Goal: Information Seeking & Learning: Learn about a topic

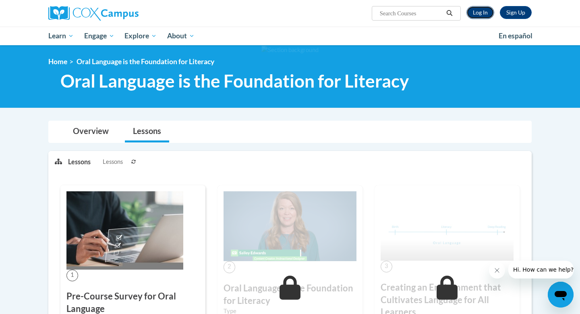
click at [482, 15] on link "Log In" at bounding box center [481, 12] width 28 height 13
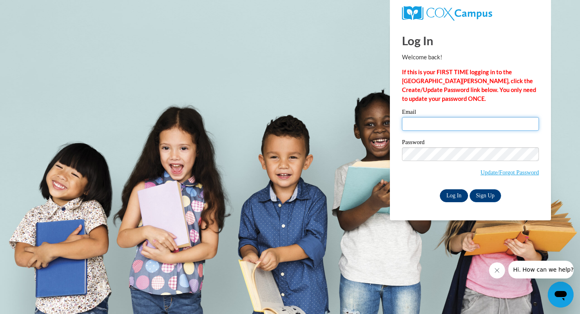
type input "elissa.fiedler@k12.hi.us"
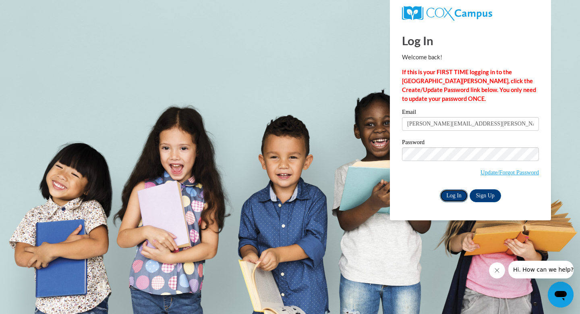
click at [451, 196] on input "Log In" at bounding box center [454, 195] width 28 height 13
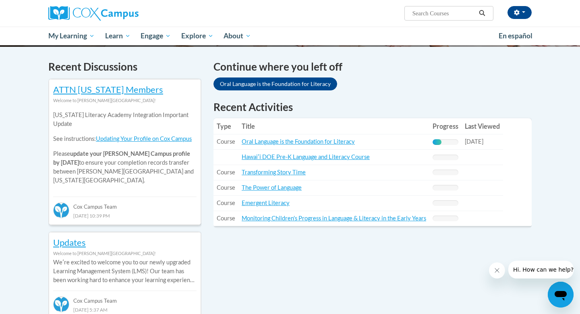
scroll to position [237, 0]
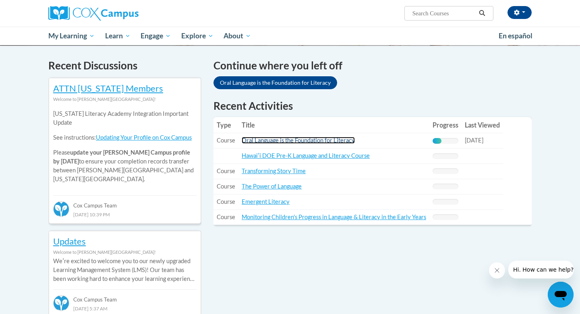
click at [262, 140] on link "Oral Language is the Foundation for Literacy" at bounding box center [298, 140] width 113 height 7
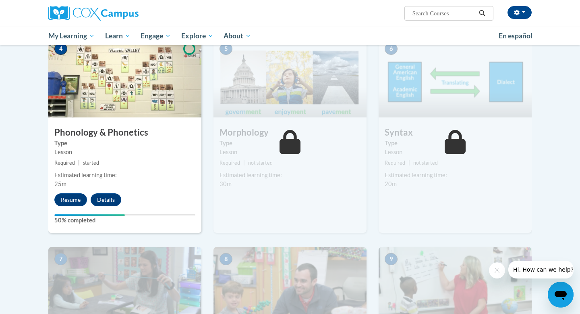
scroll to position [409, 0]
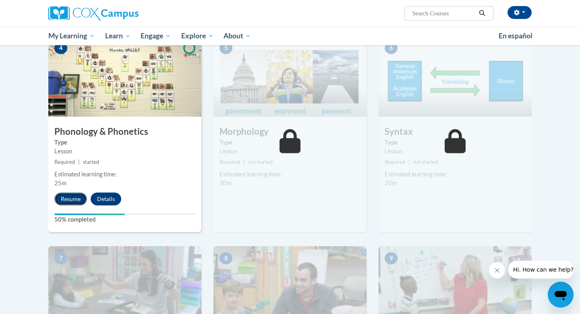
click at [61, 197] on button "Resume" at bounding box center [70, 198] width 33 height 13
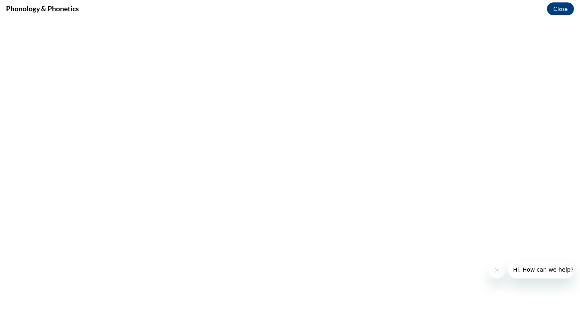
click at [493, 270] on button "Close message from company" at bounding box center [497, 270] width 16 height 16
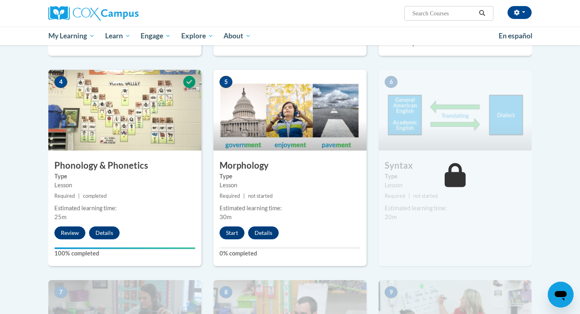
scroll to position [378, 0]
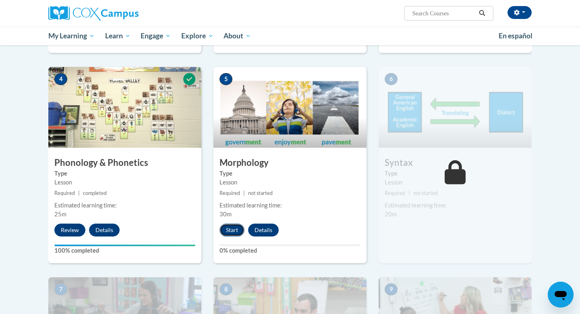
click at [233, 226] on button "Start" at bounding box center [232, 229] width 25 height 13
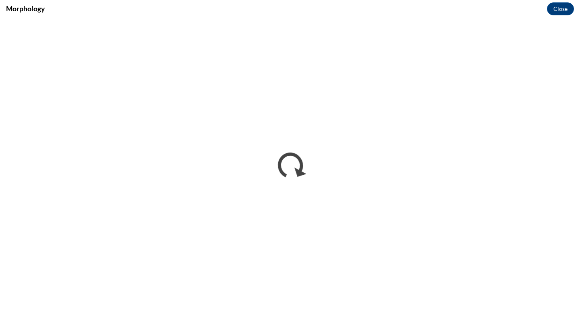
scroll to position [0, 0]
